Goal: Information Seeking & Learning: Learn about a topic

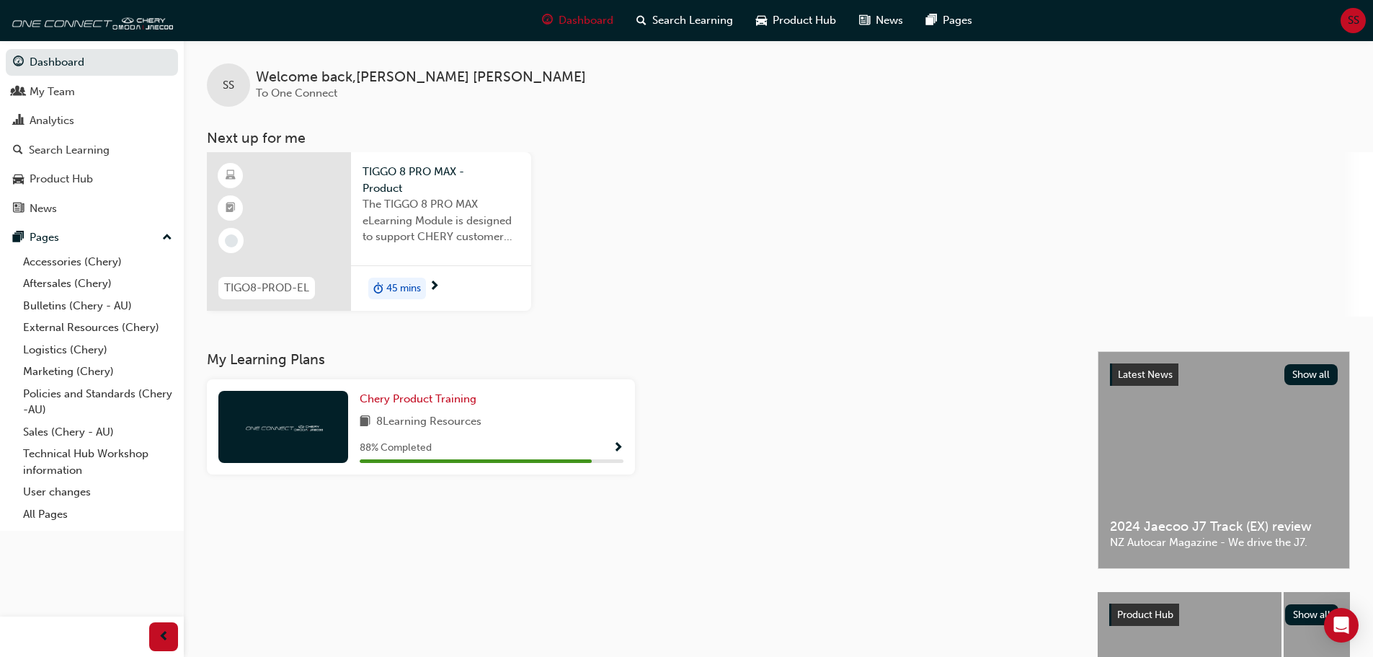
click at [453, 208] on span "The TIGGO 8 PRO MAX eLearning Module is designed to support CHERY customer faci…" at bounding box center [441, 220] width 157 height 49
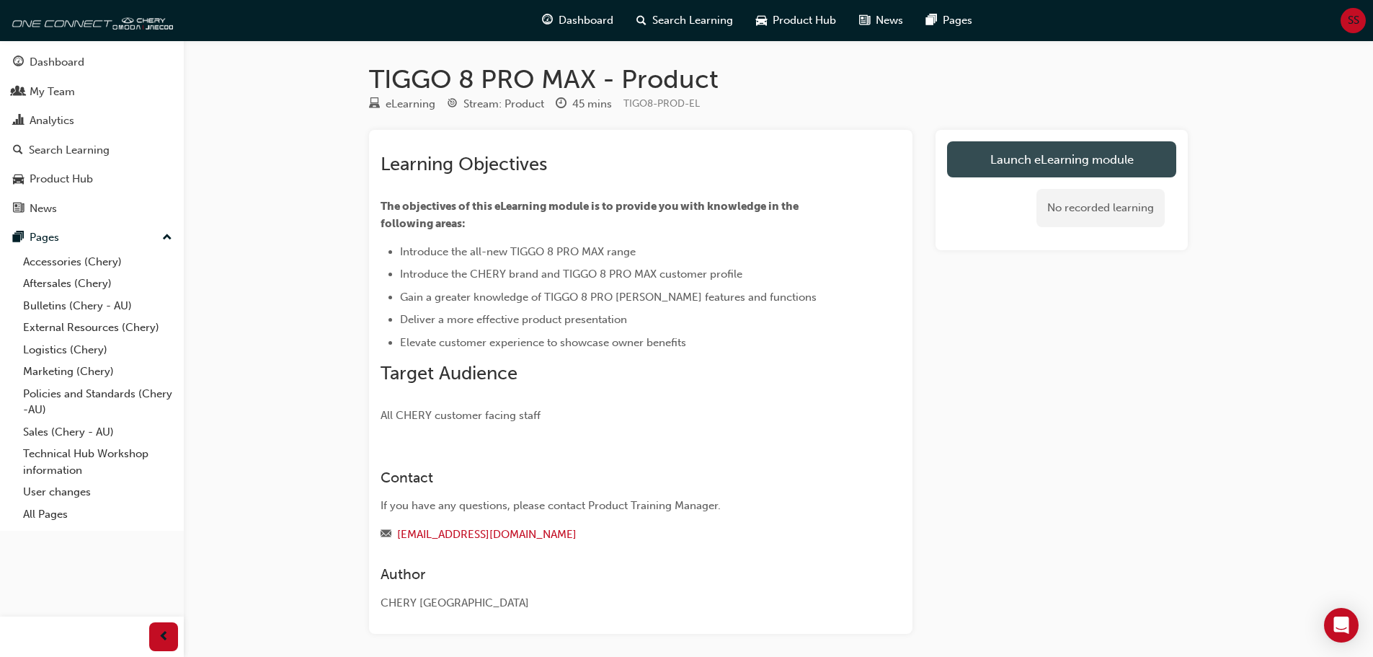
click at [1031, 161] on link "Launch eLearning module" at bounding box center [1061, 159] width 229 height 36
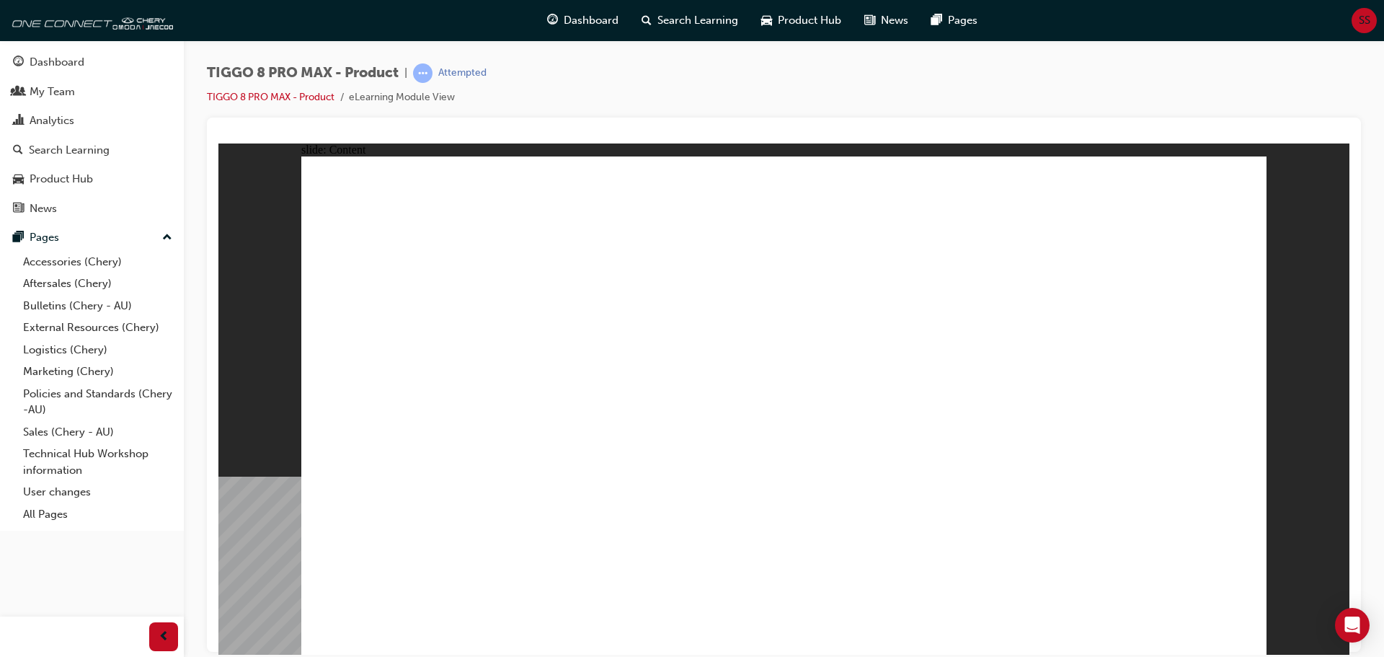
drag, startPoint x: 920, startPoint y: 320, endPoint x: 875, endPoint y: 333, distance: 47.2
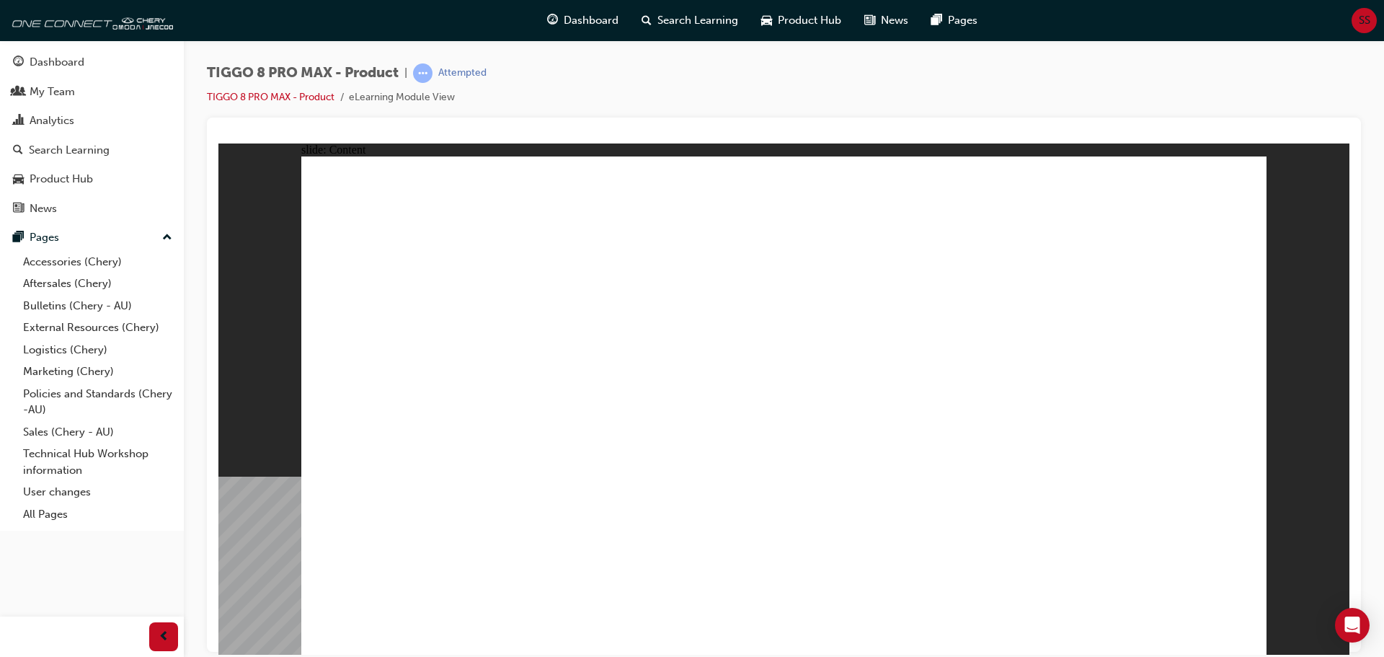
drag, startPoint x: 409, startPoint y: 453, endPoint x: 423, endPoint y: 479, distance: 30.3
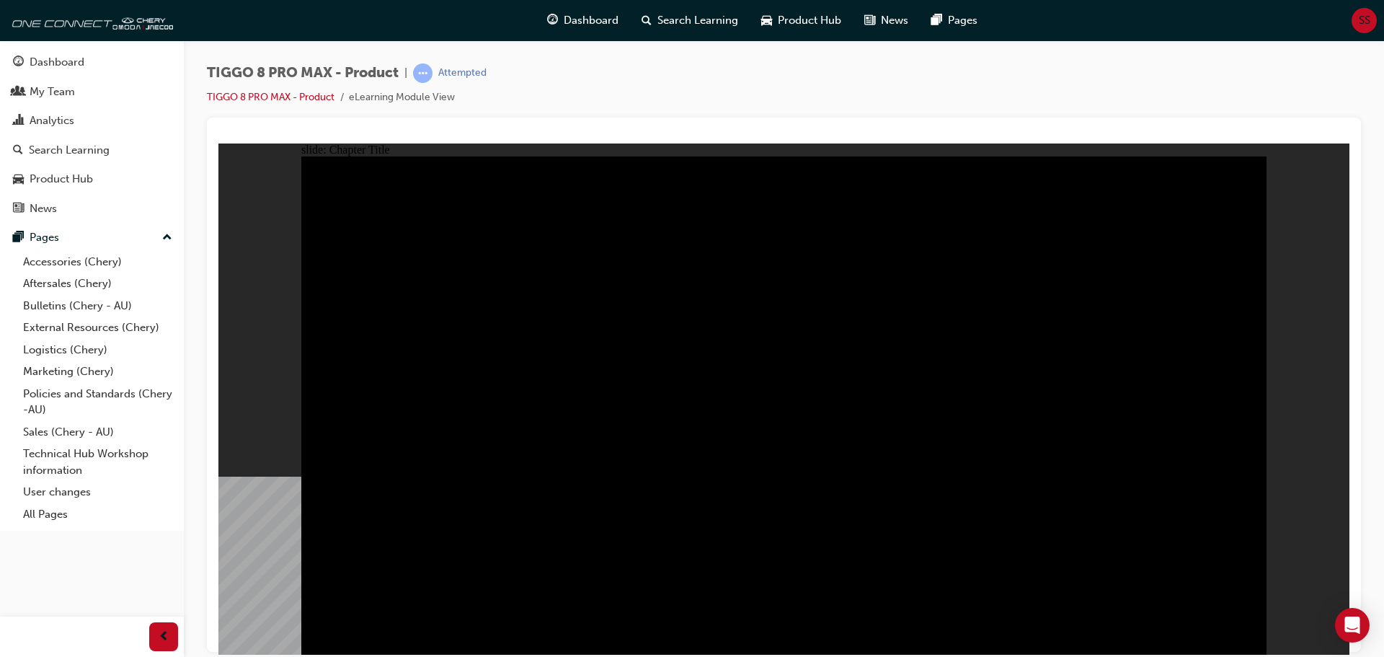
radio input "true"
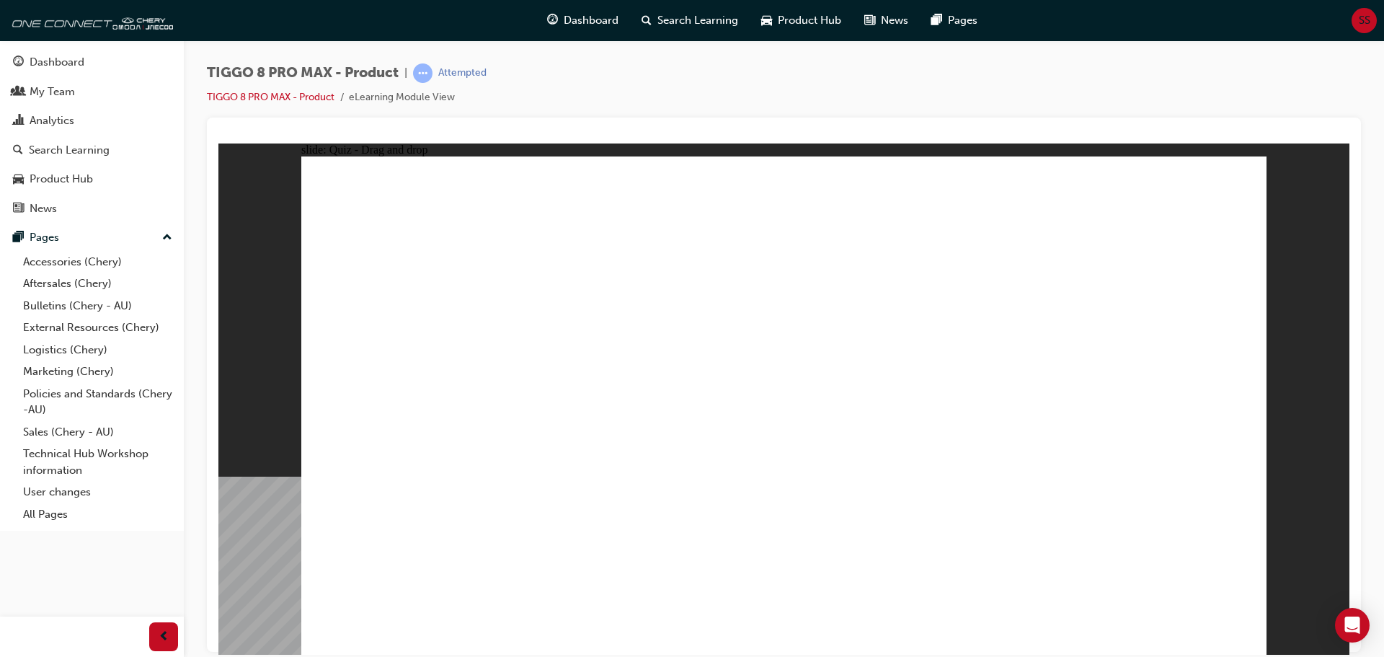
drag, startPoint x: 1137, startPoint y: 216, endPoint x: 456, endPoint y: 448, distance: 720.3
drag, startPoint x: 782, startPoint y: 215, endPoint x: 1009, endPoint y: 430, distance: 312.5
drag, startPoint x: 1029, startPoint y: 334, endPoint x: 1129, endPoint y: 439, distance: 145.8
drag, startPoint x: 980, startPoint y: 226, endPoint x: 665, endPoint y: 466, distance: 397.0
drag, startPoint x: 819, startPoint y: 321, endPoint x: 785, endPoint y: 472, distance: 154.4
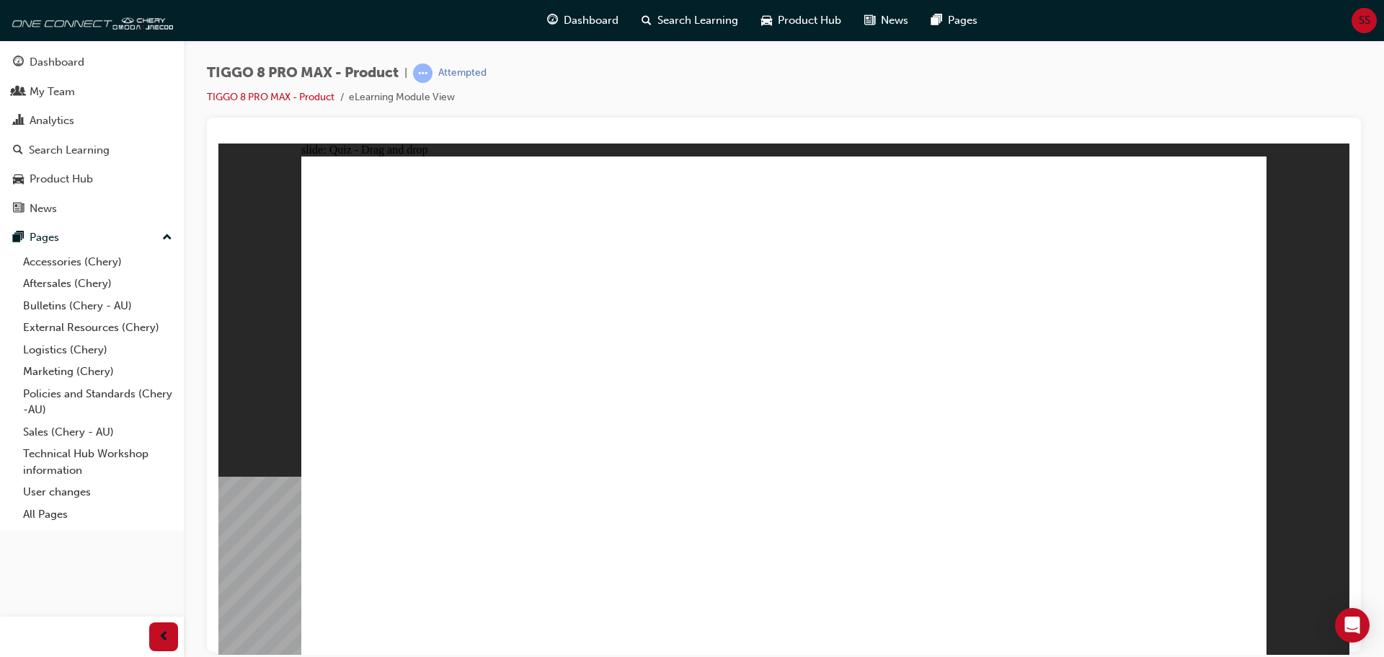
checkbox input "true"
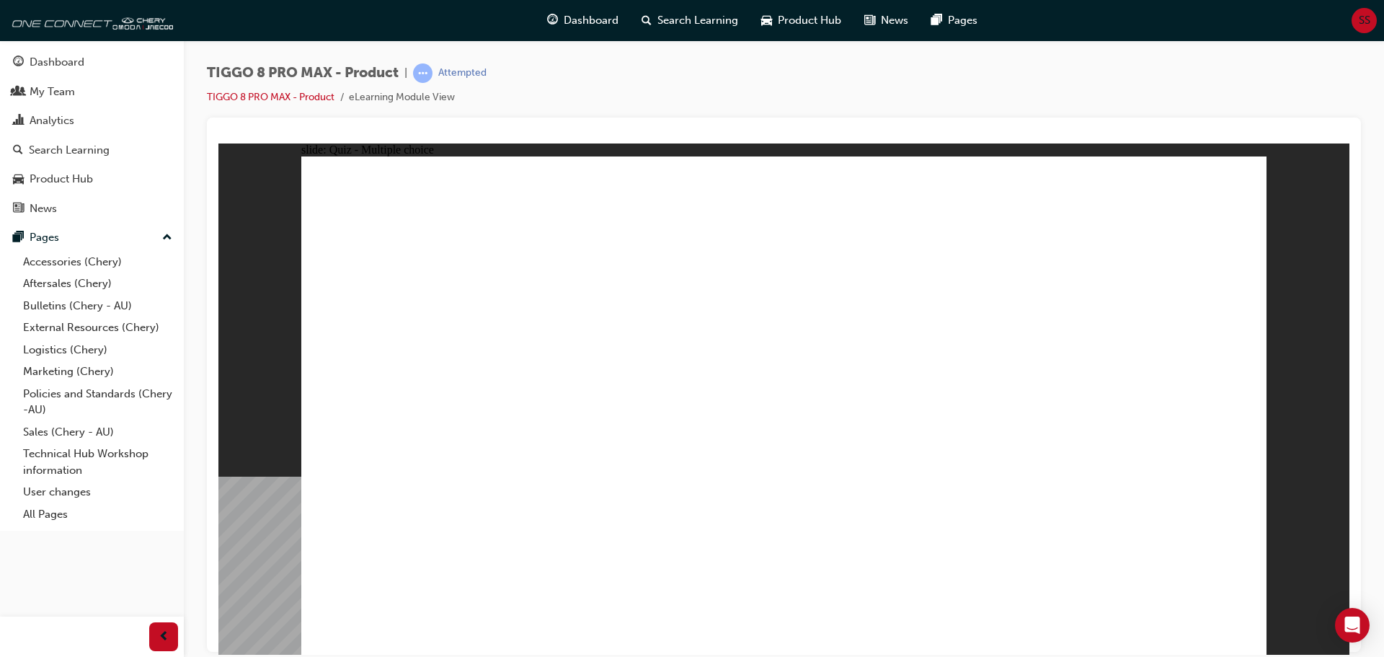
radio input "true"
drag, startPoint x: 774, startPoint y: 208, endPoint x: 516, endPoint y: 486, distance: 378.9
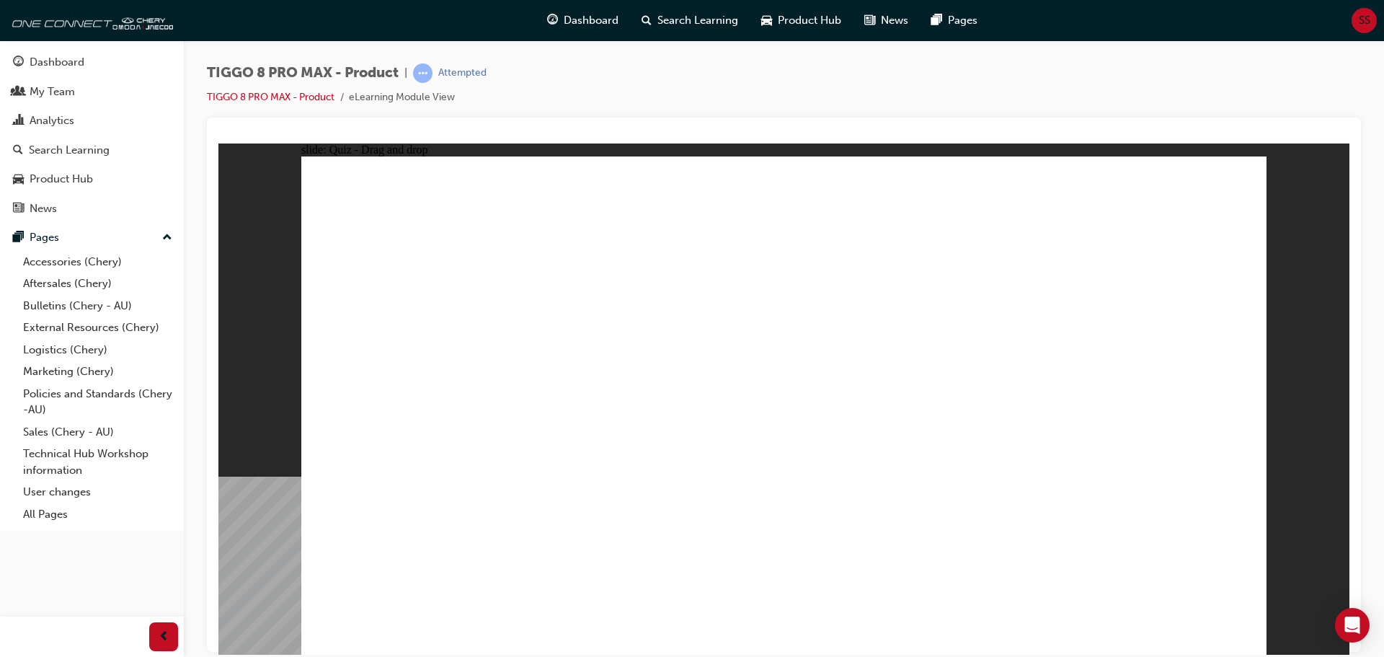
drag, startPoint x: 786, startPoint y: 208, endPoint x: 894, endPoint y: 483, distance: 295.8
drag, startPoint x: 835, startPoint y: 245, endPoint x: 925, endPoint y: 521, distance: 290.4
drag, startPoint x: 954, startPoint y: 249, endPoint x: 920, endPoint y: 501, distance: 253.7
drag, startPoint x: 954, startPoint y: 280, endPoint x: 951, endPoint y: 494, distance: 213.4
drag, startPoint x: 959, startPoint y: 217, endPoint x: 522, endPoint y: 515, distance: 529.6
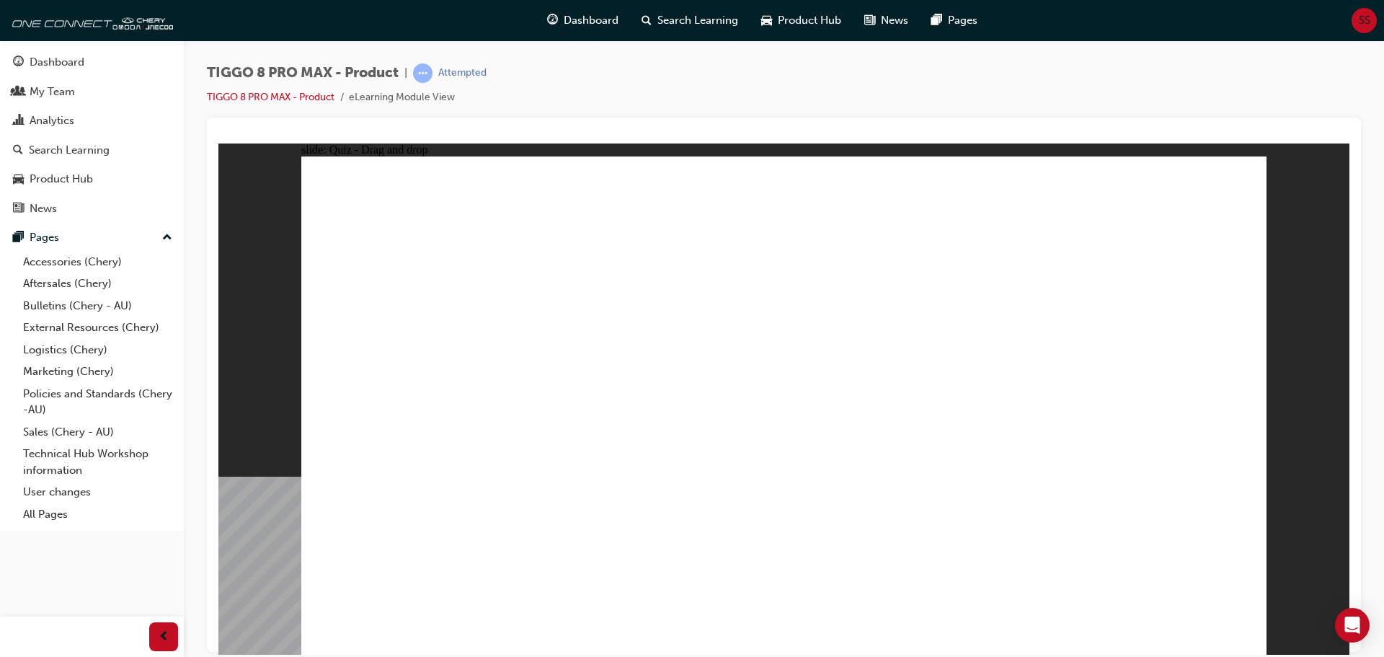
drag, startPoint x: 1003, startPoint y: 221, endPoint x: 995, endPoint y: 517, distance: 296.3
drag, startPoint x: 1139, startPoint y: 240, endPoint x: 577, endPoint y: 451, distance: 599.9
drag, startPoint x: 1119, startPoint y: 257, endPoint x: 975, endPoint y: 518, distance: 297.5
drag, startPoint x: 1095, startPoint y: 214, endPoint x: 523, endPoint y: 536, distance: 656.8
drag, startPoint x: 1141, startPoint y: 213, endPoint x: 955, endPoint y: 550, distance: 384.6
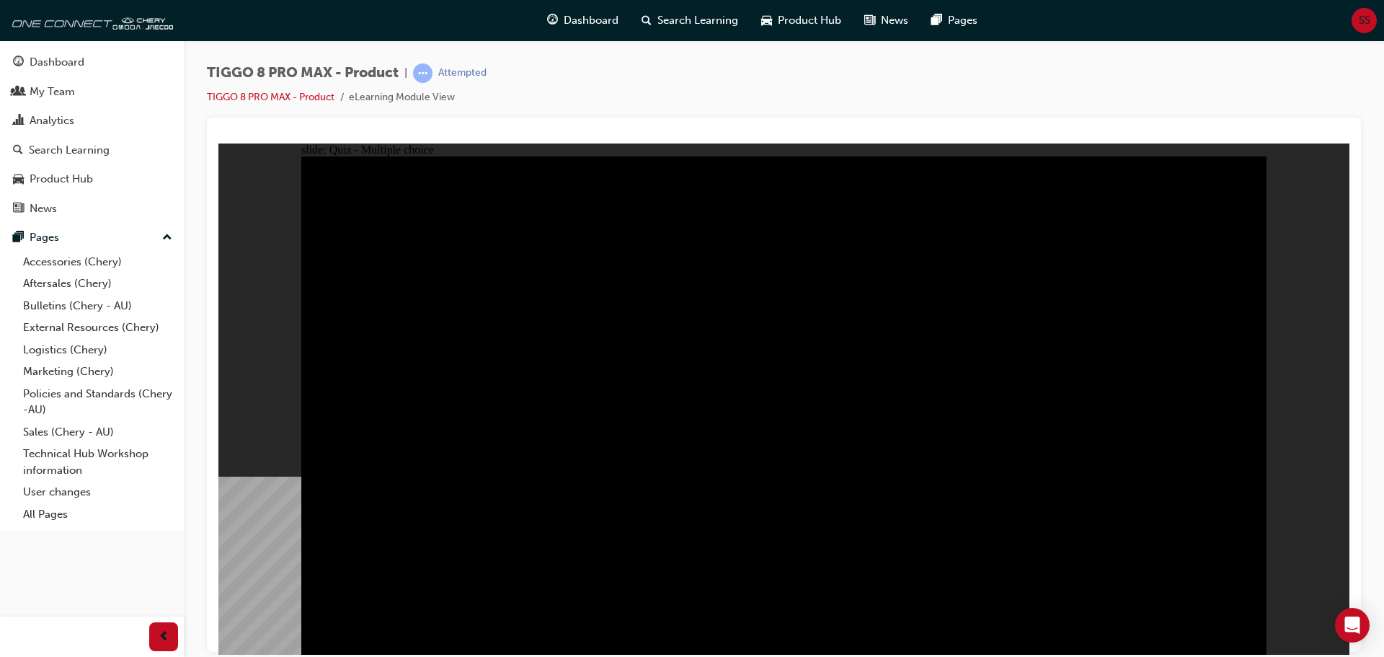
radio input "true"
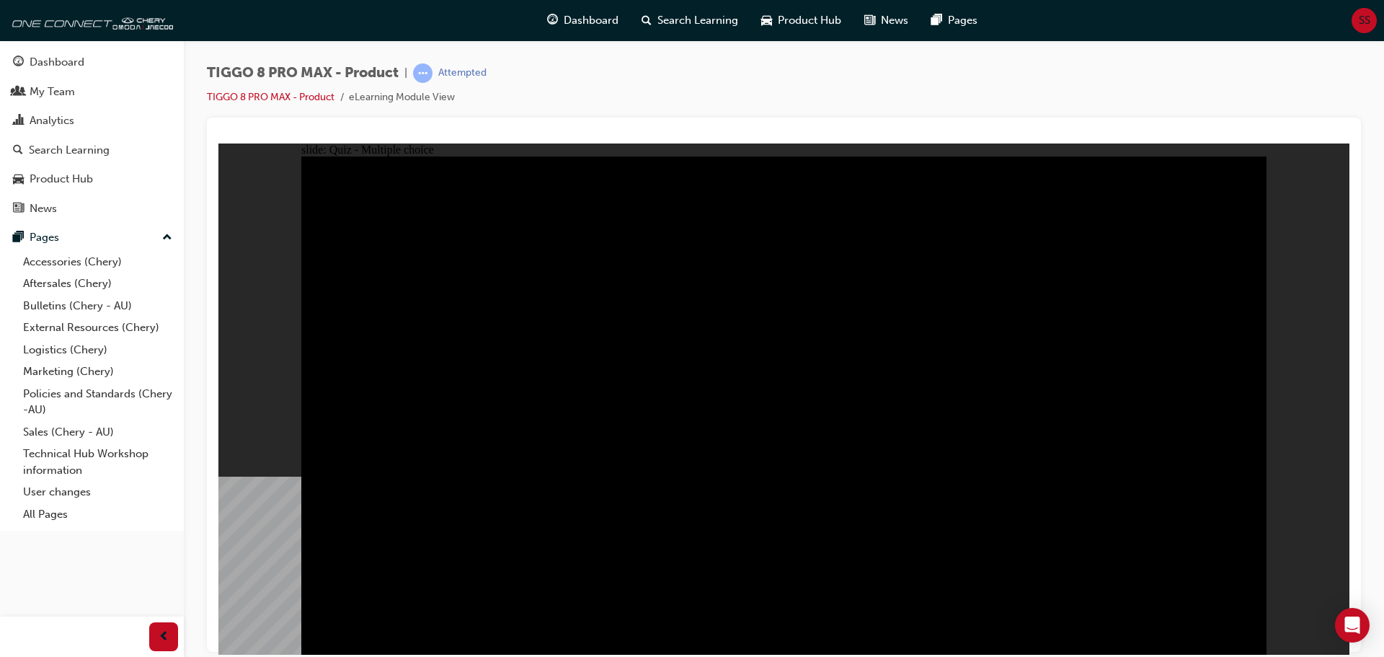
radio input "true"
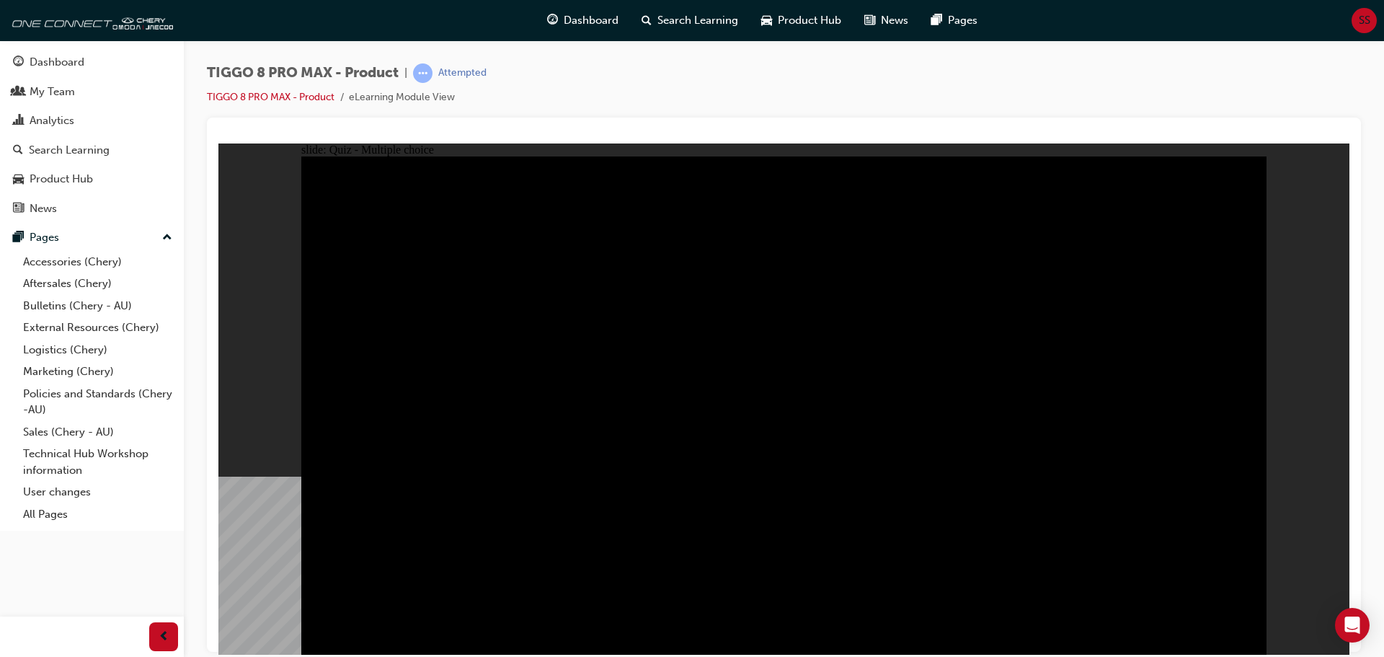
checkbox input "true"
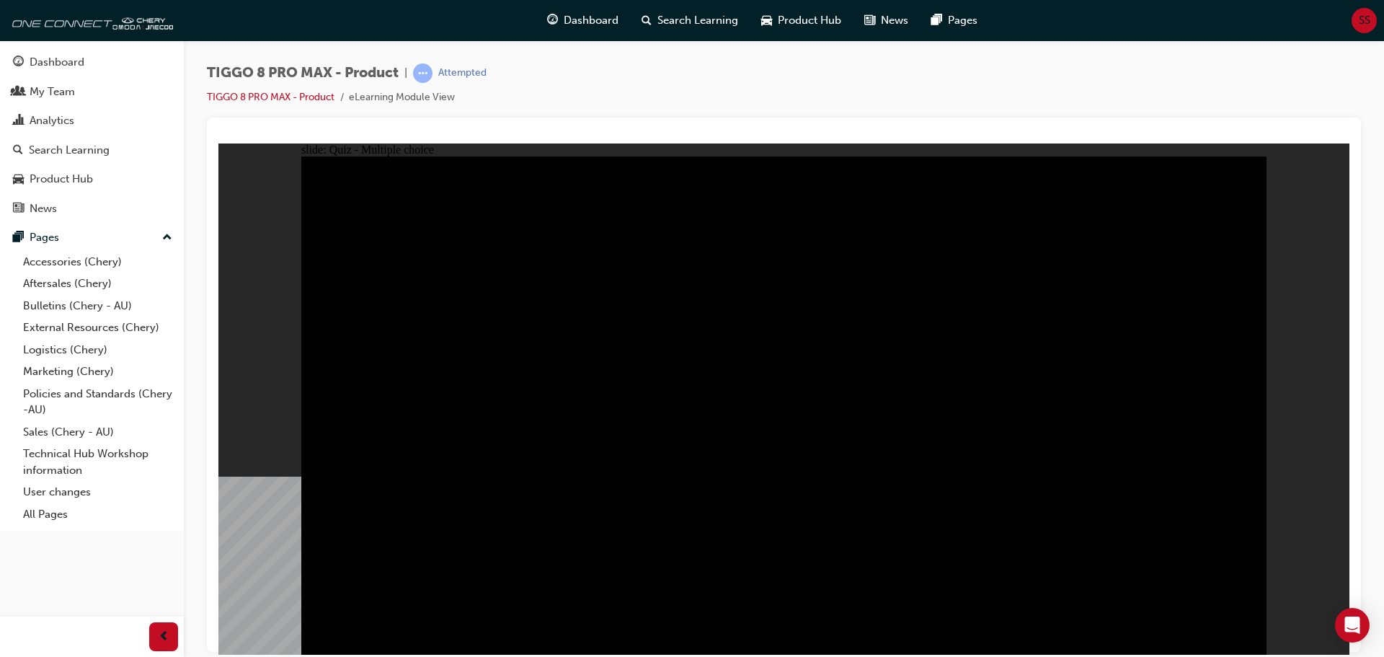
checkbox input "true"
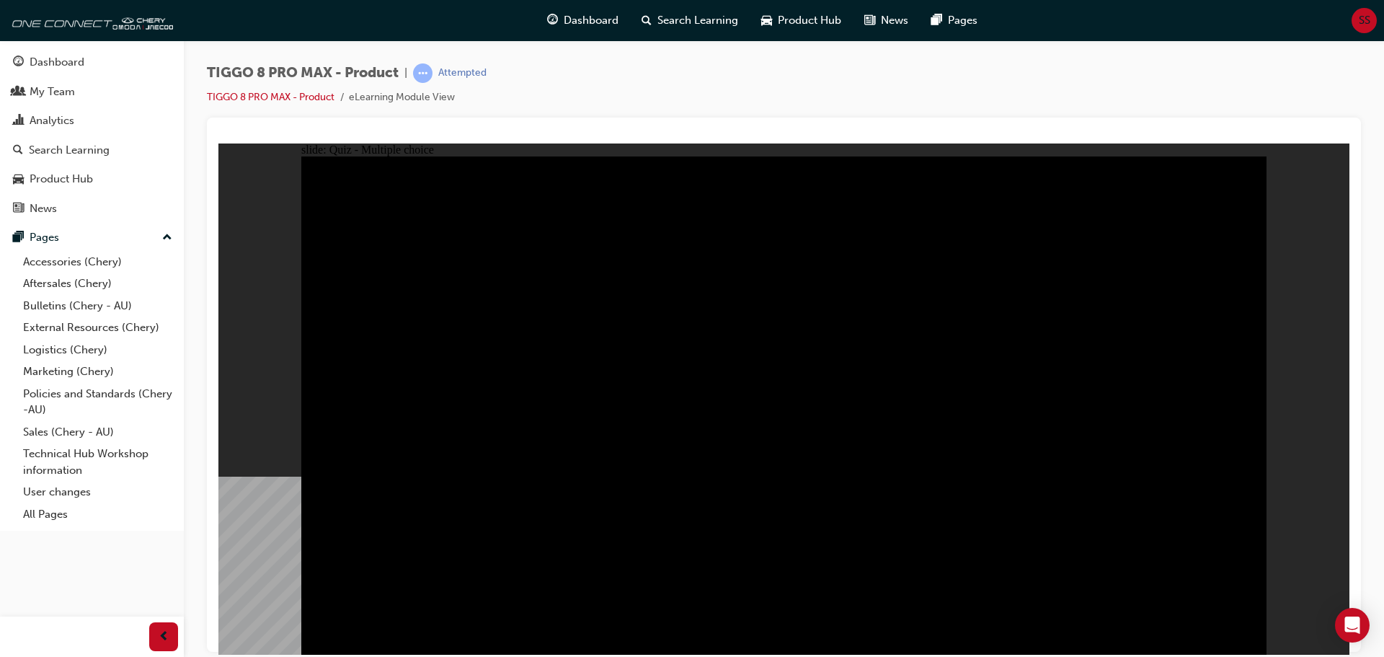
checkbox input "true"
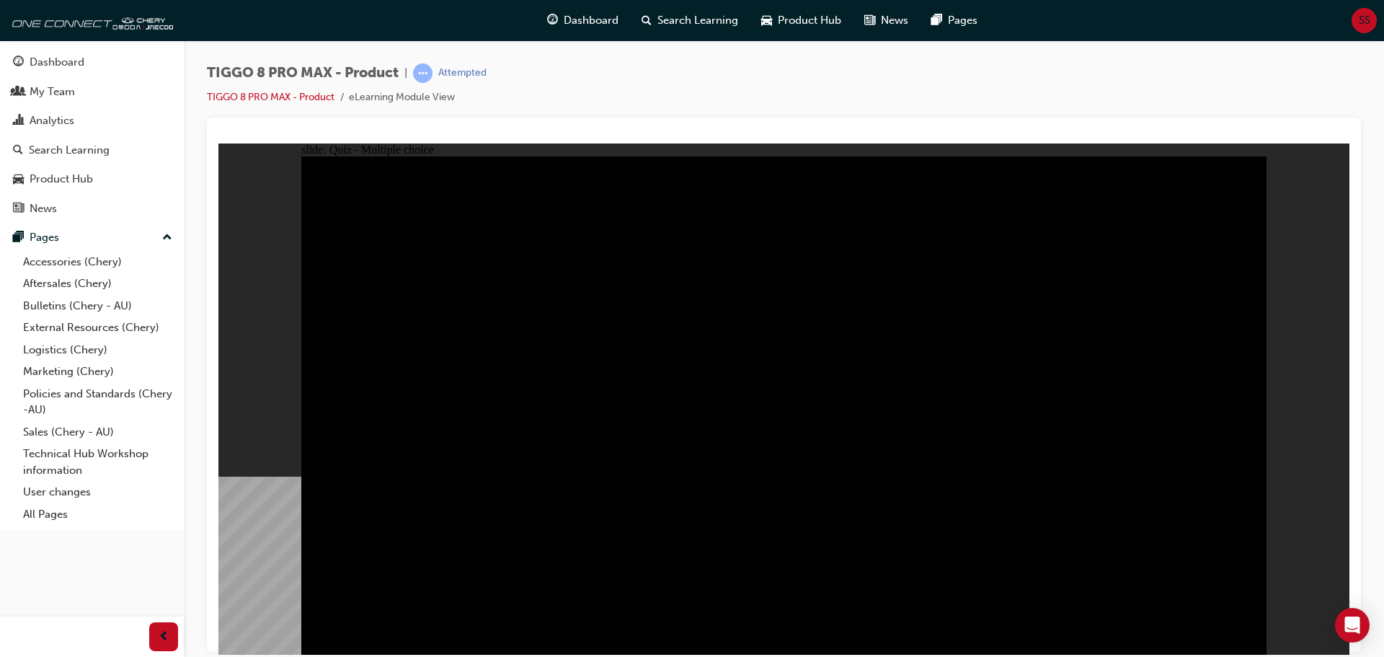
checkbox input "true"
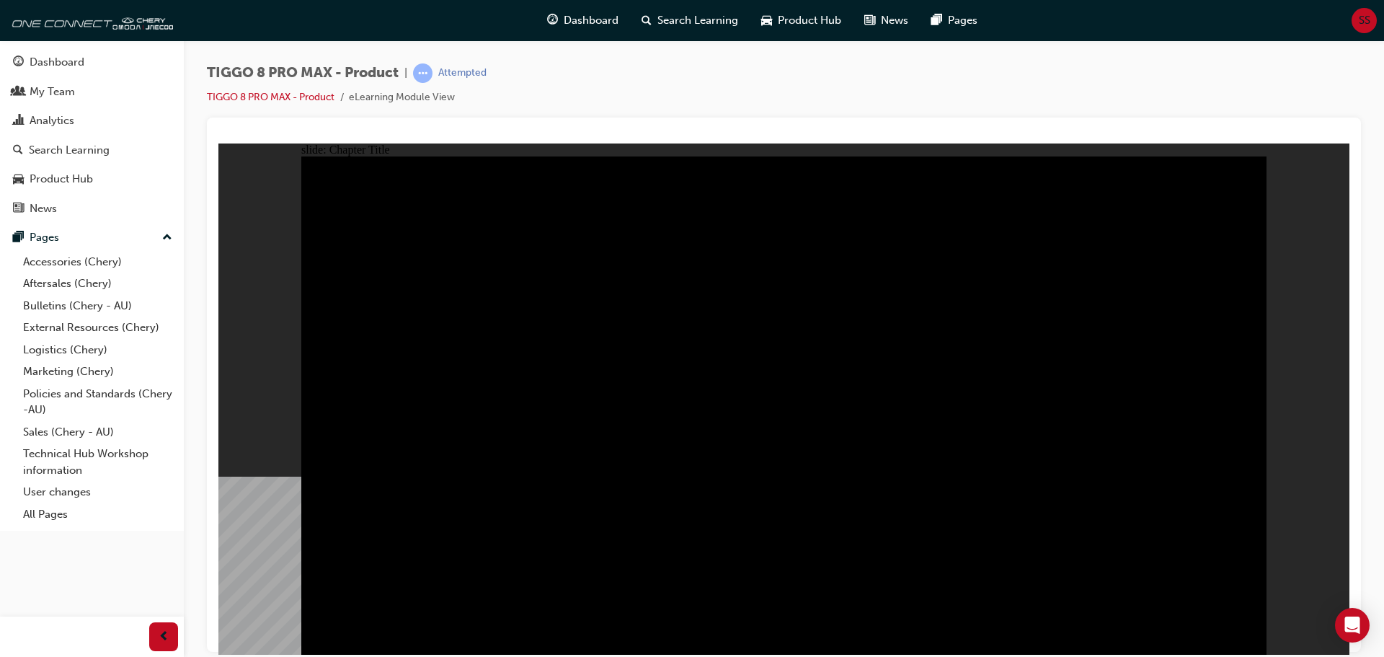
radio input "true"
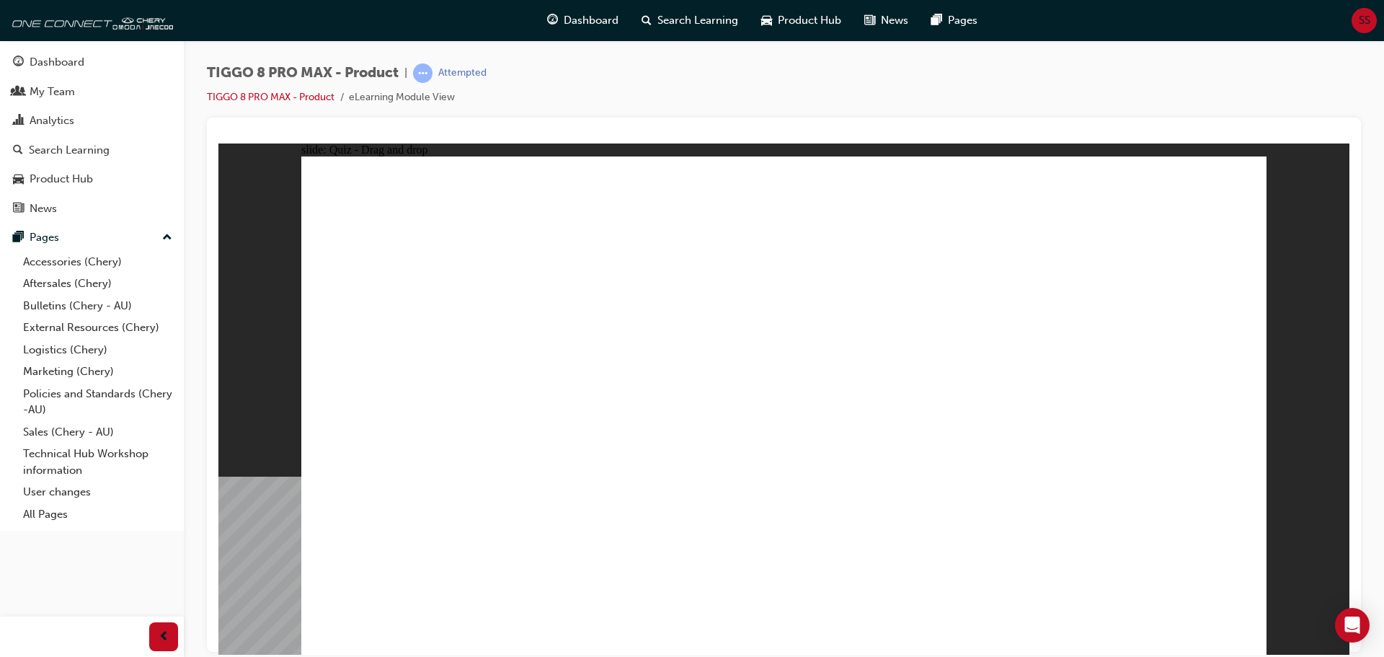
drag, startPoint x: 1156, startPoint y: 208, endPoint x: 440, endPoint y: 421, distance: 747.3
drag, startPoint x: 748, startPoint y: 228, endPoint x: 935, endPoint y: 429, distance: 273.9
drag, startPoint x: 859, startPoint y: 319, endPoint x: 805, endPoint y: 444, distance: 136.6
drag, startPoint x: 974, startPoint y: 300, endPoint x: 1108, endPoint y: 428, distance: 185.0
drag, startPoint x: 964, startPoint y: 214, endPoint x: 604, endPoint y: 427, distance: 418.4
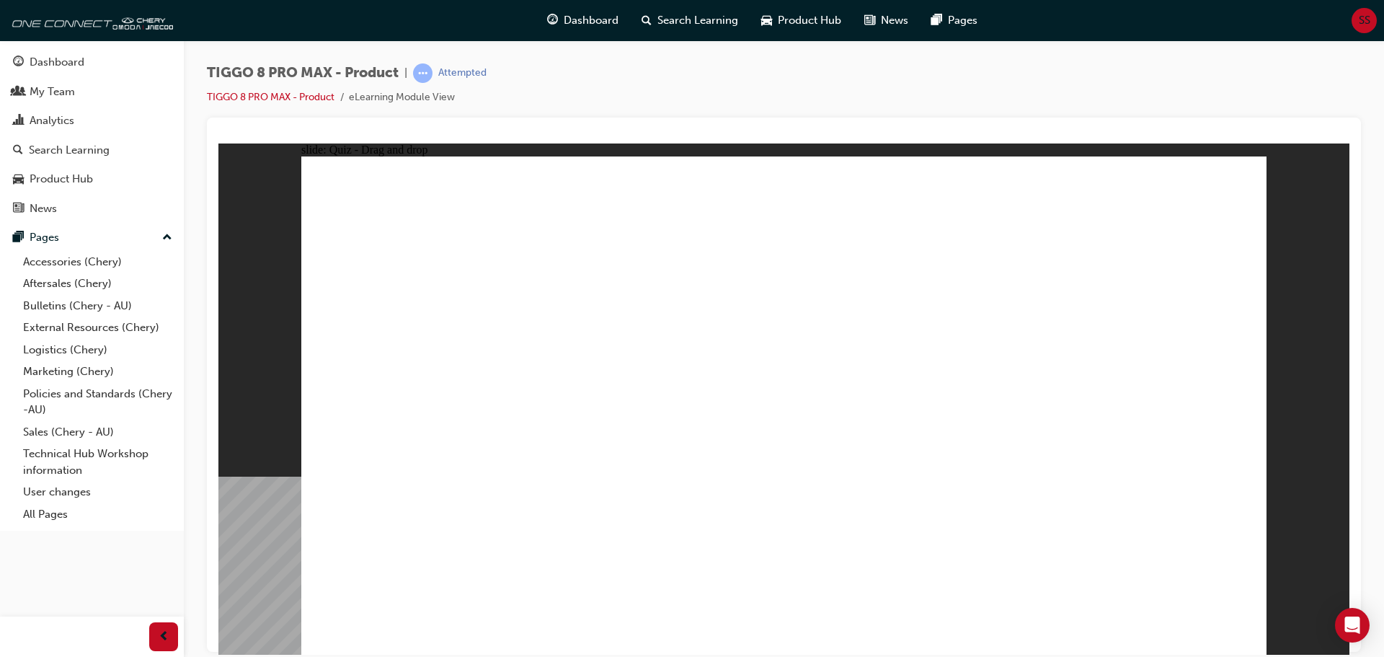
checkbox input "true"
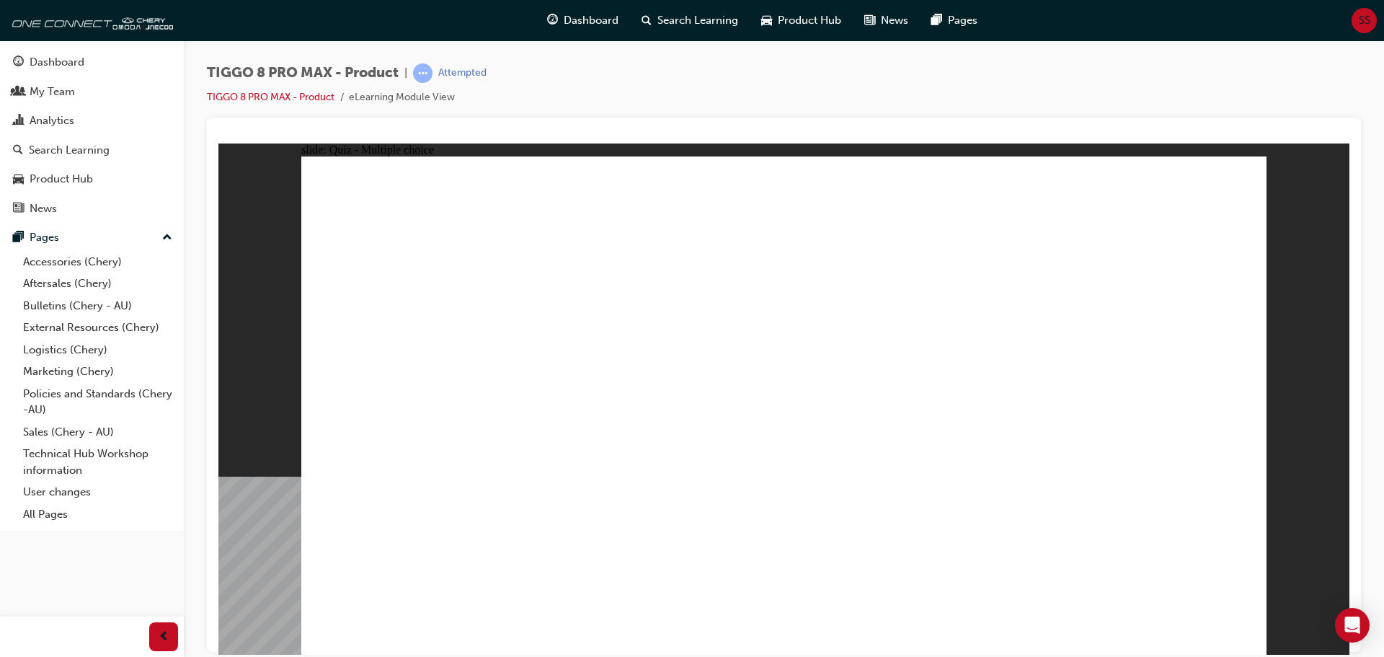
checkbox input "true"
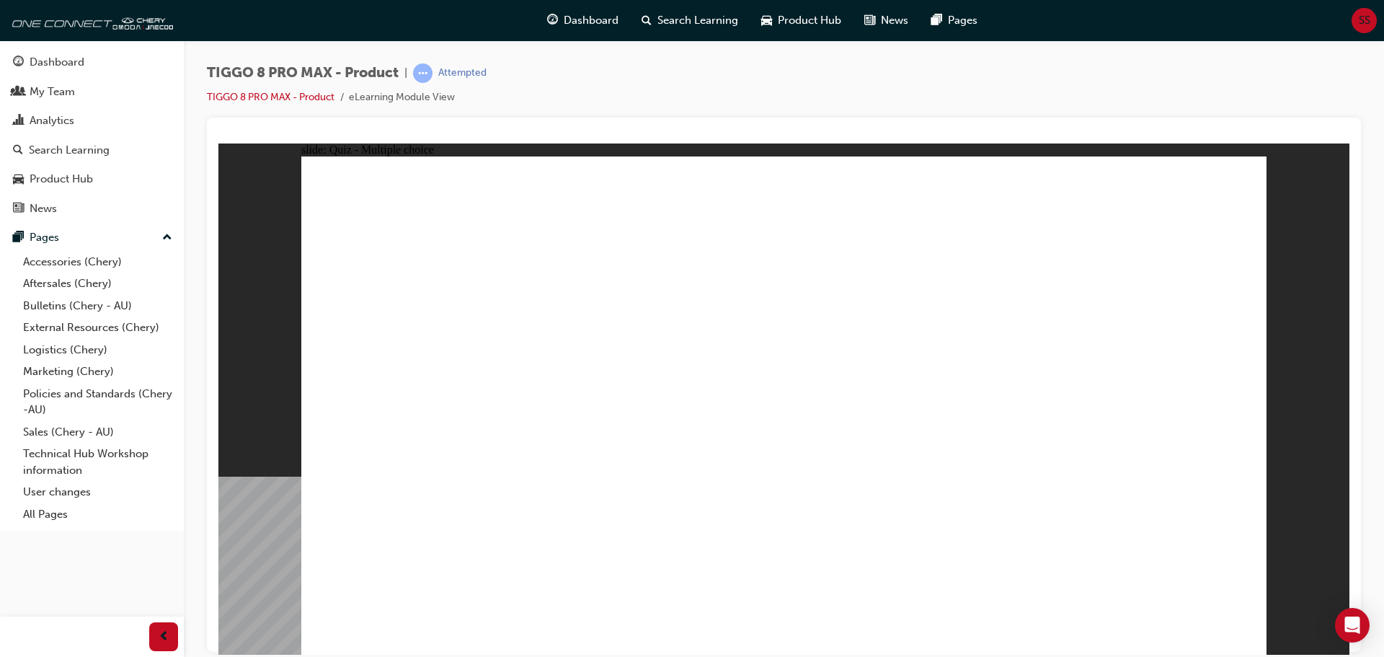
radio input "true"
drag, startPoint x: 750, startPoint y: 251, endPoint x: 869, endPoint y: 497, distance: 274.0
drag, startPoint x: 959, startPoint y: 275, endPoint x: 960, endPoint y: 448, distance: 173.7
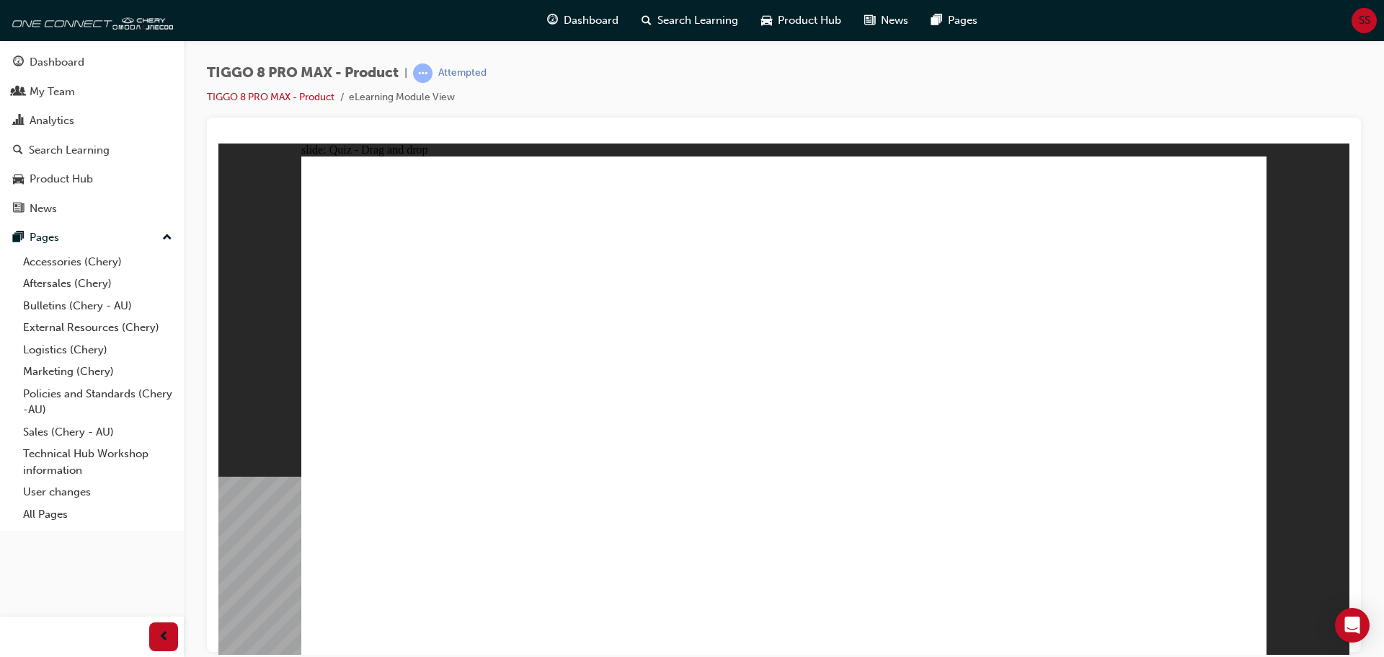
drag, startPoint x: 974, startPoint y: 241, endPoint x: 944, endPoint y: 502, distance: 263.3
drag, startPoint x: 832, startPoint y: 205, endPoint x: 992, endPoint y: 401, distance: 252.0
drag, startPoint x: 986, startPoint y: 212, endPoint x: 1023, endPoint y: 476, distance: 267.1
drag, startPoint x: 1145, startPoint y: 242, endPoint x: 945, endPoint y: 521, distance: 343.5
drag, startPoint x: 1115, startPoint y: 214, endPoint x: 979, endPoint y: 530, distance: 343.8
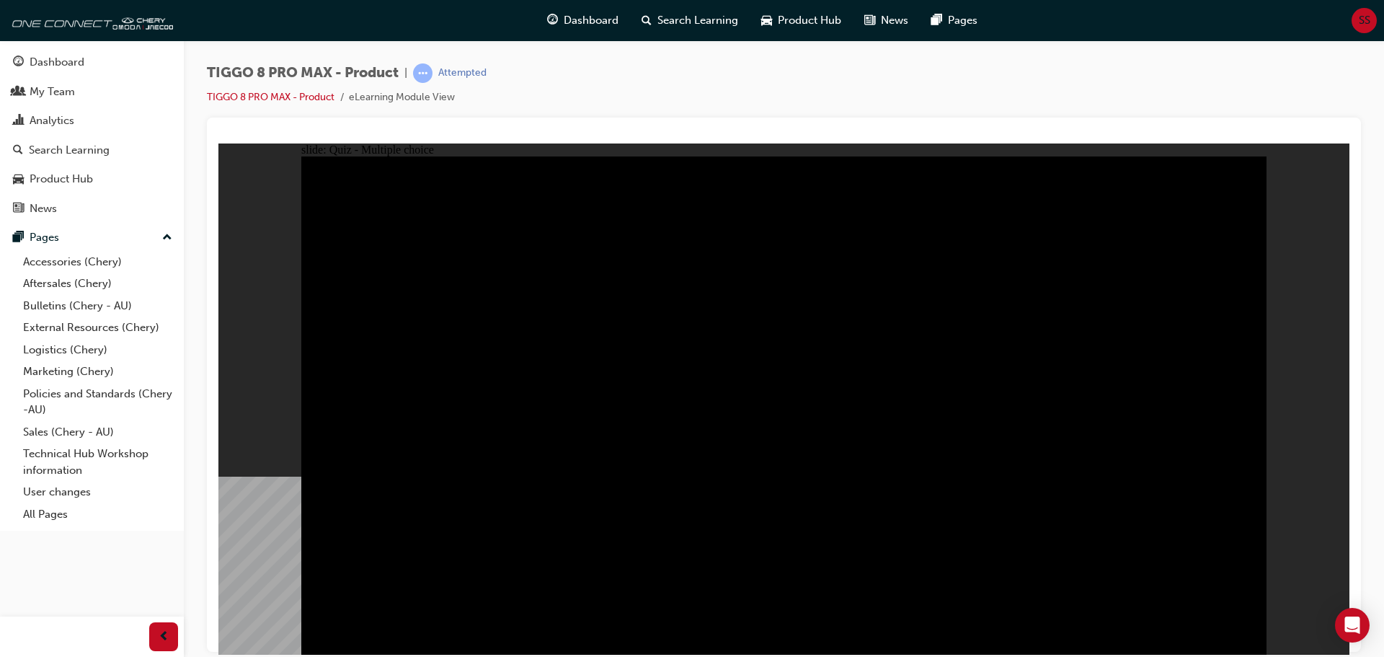
radio input "true"
drag, startPoint x: 680, startPoint y: 470, endPoint x: 674, endPoint y: 479, distance: 10.4
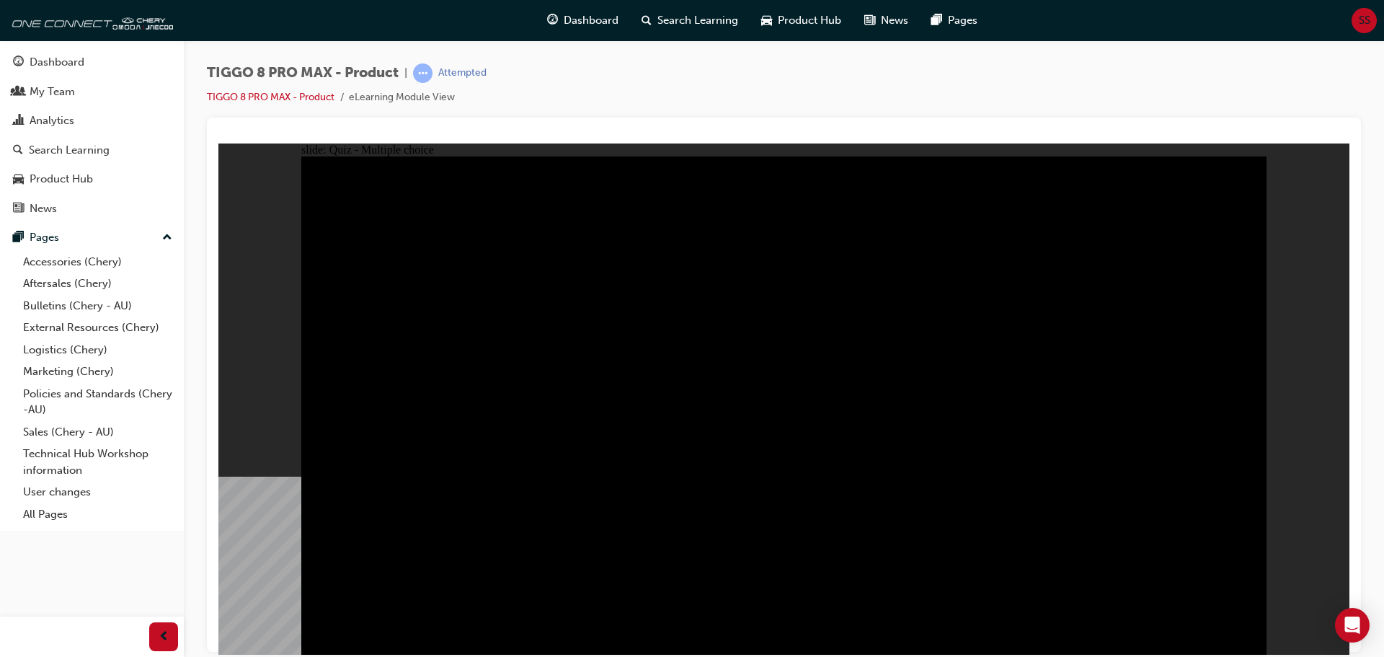
radio input "true"
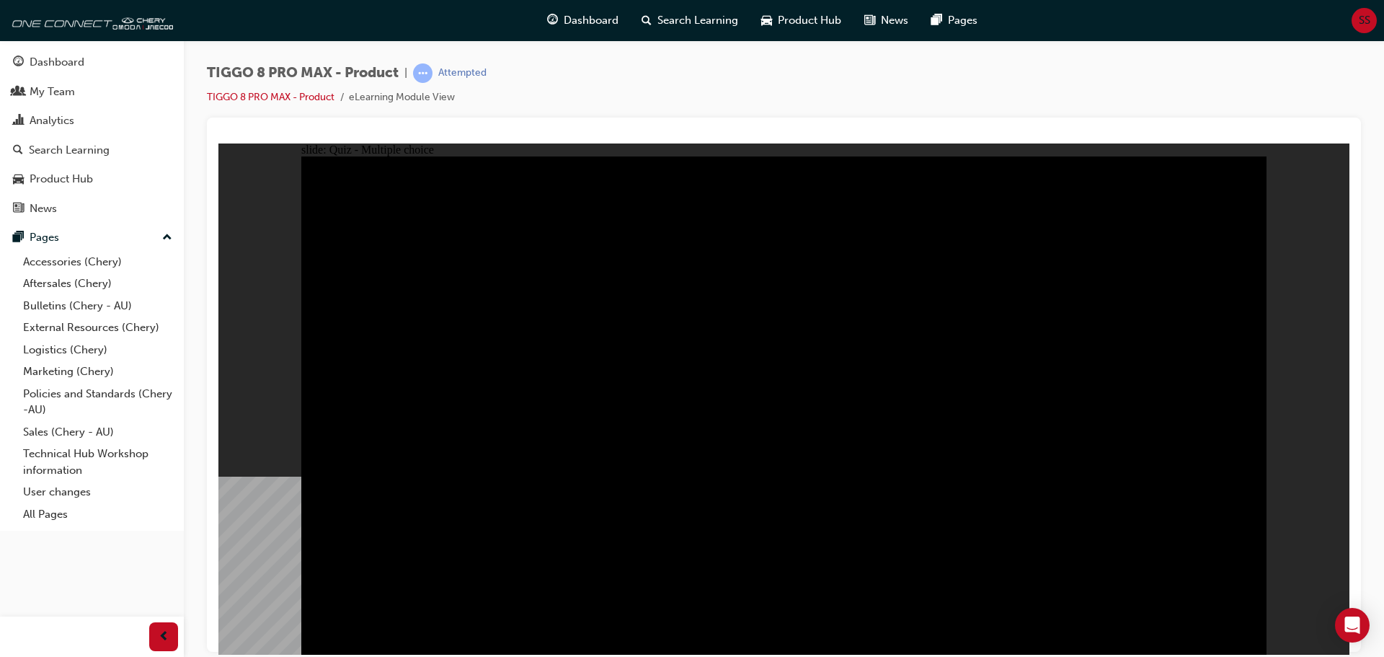
radio input "true"
checkbox input "false"
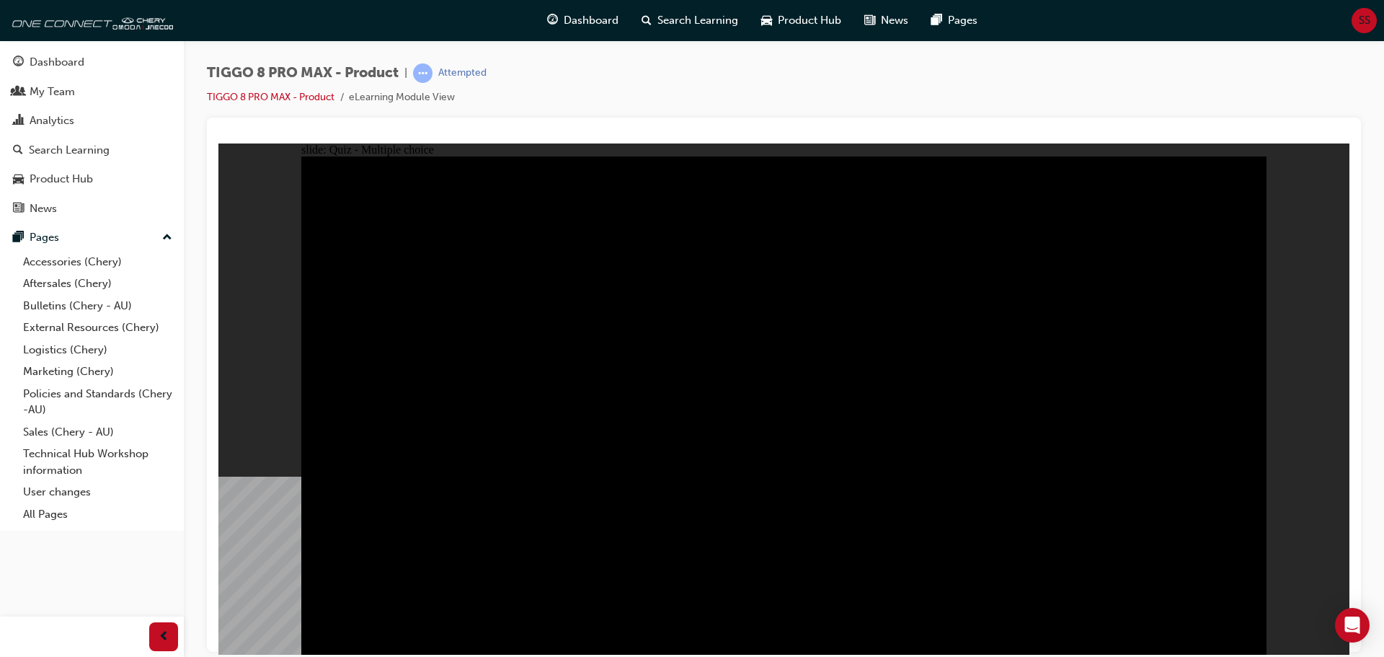
checkbox input "true"
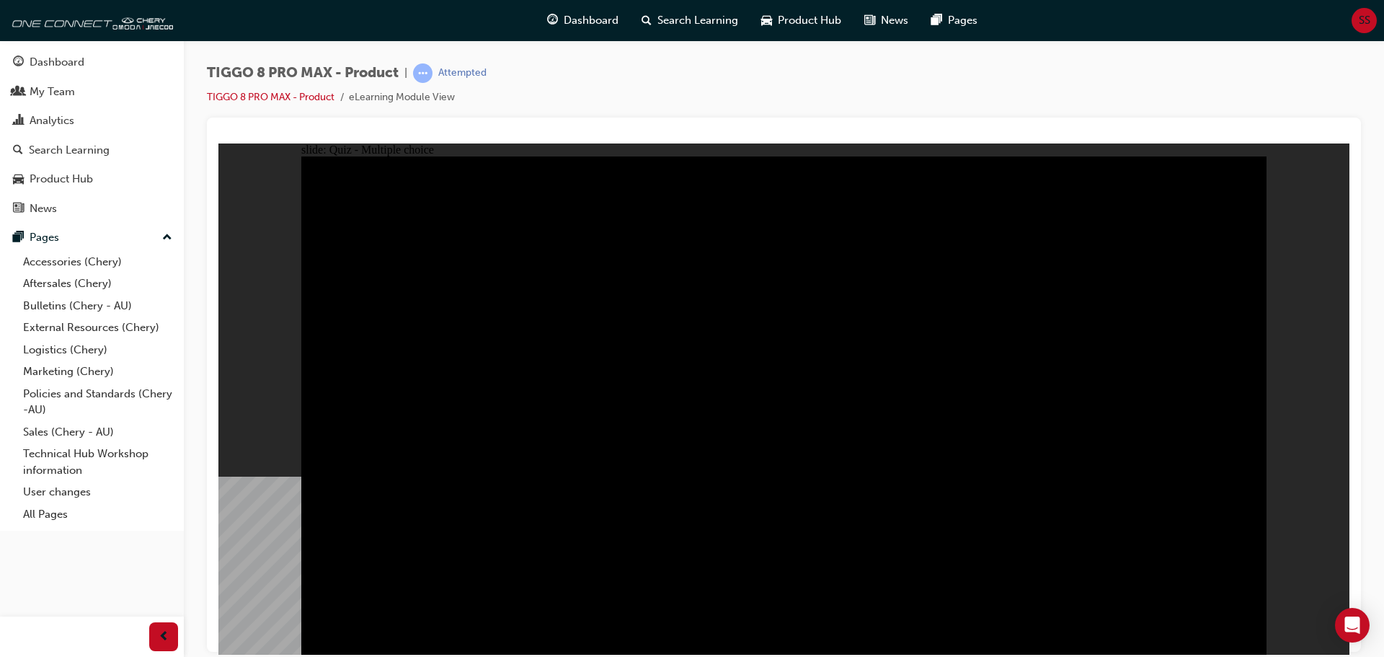
checkbox input "true"
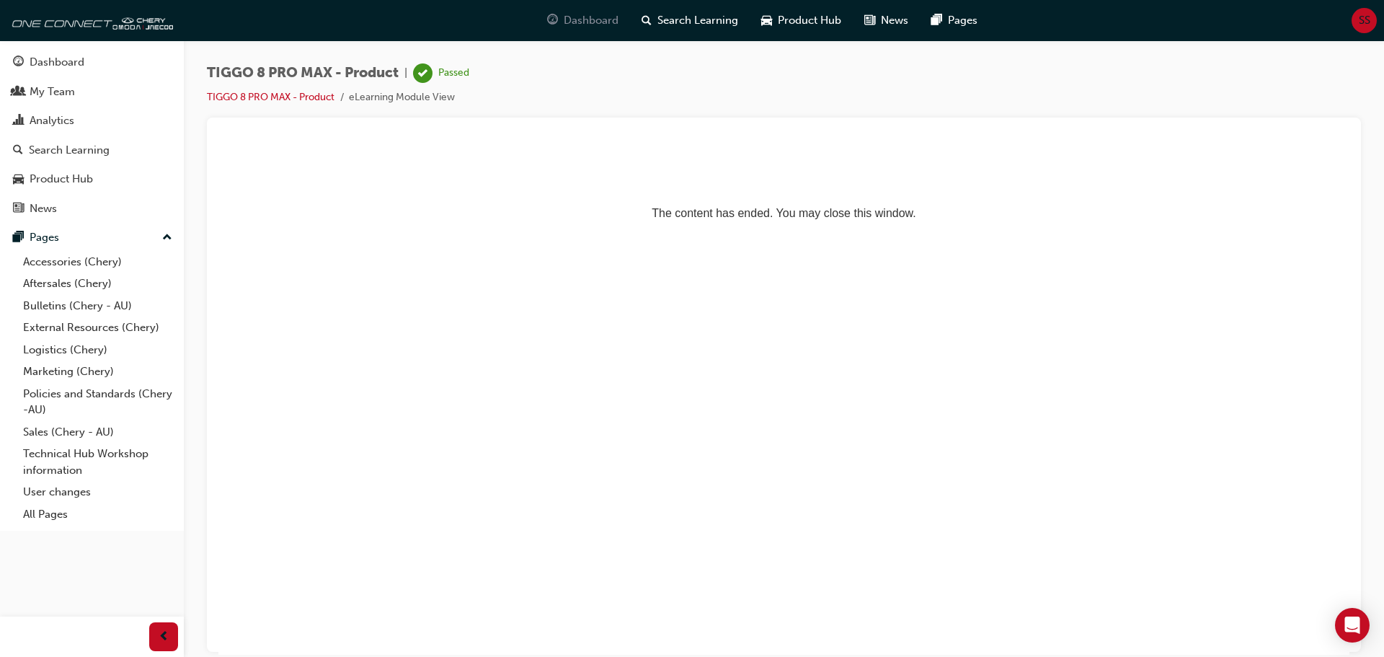
click at [574, 20] on span "Dashboard" at bounding box center [591, 20] width 55 height 17
